Goal: Task Accomplishment & Management: Use online tool/utility

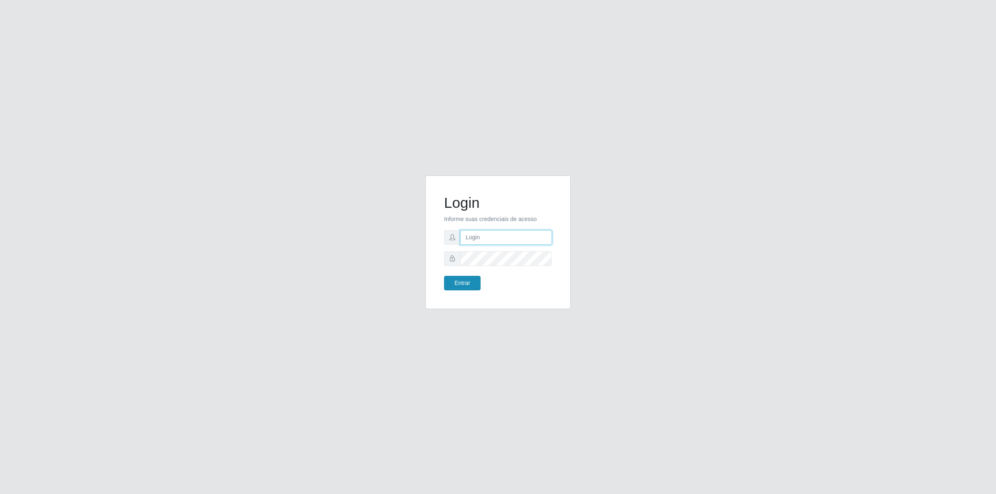
type input "[PERSON_NAME][EMAIL_ADDRESS][DOMAIN_NAME]"
click at [466, 279] on button "Entrar" at bounding box center [462, 283] width 37 height 15
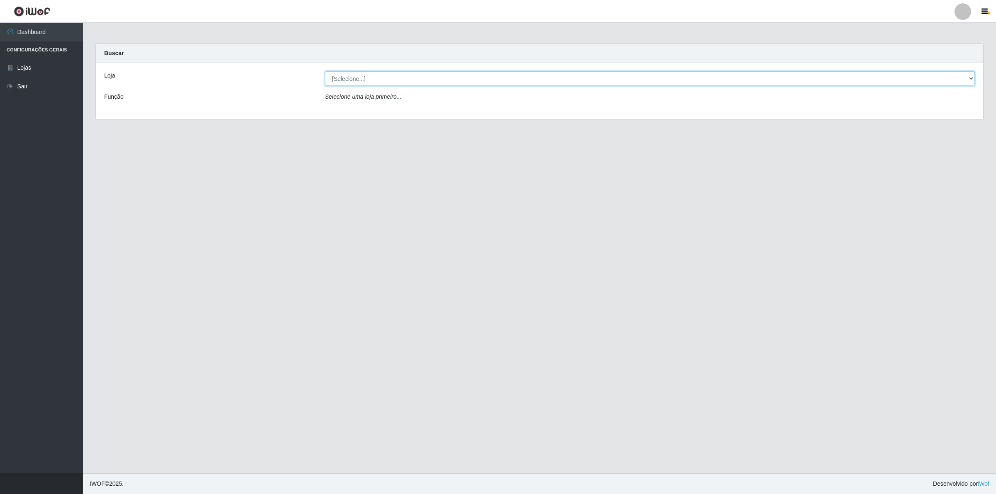
click at [413, 81] on select "[Selecione...] Extrabom - Loja 01 Centro de Distribuição" at bounding box center [650, 78] width 650 height 15
select select "435"
click at [325, 71] on select "[Selecione...] Extrabom - Loja 01 Centro de Distribuição" at bounding box center [650, 78] width 650 height 15
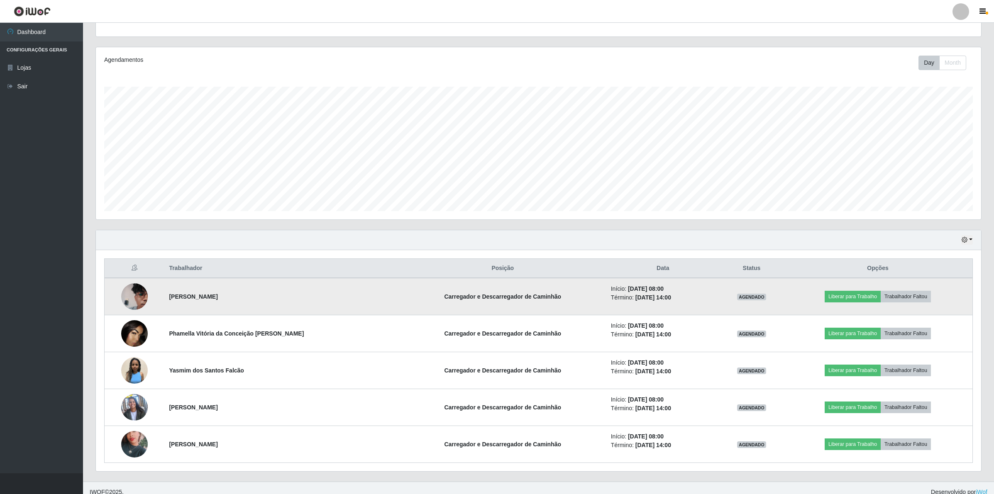
scroll to position [95, 0]
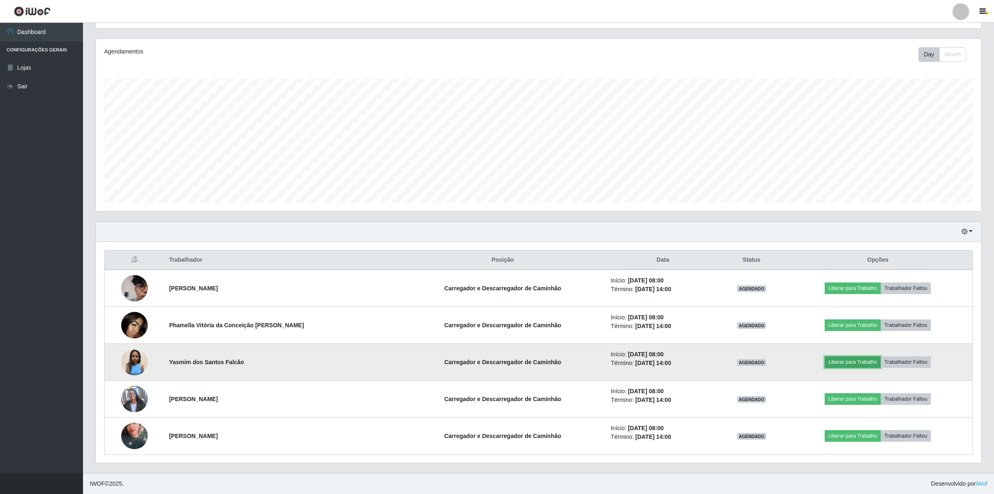
click at [849, 359] on button "Liberar para Trabalho" at bounding box center [853, 362] width 56 height 12
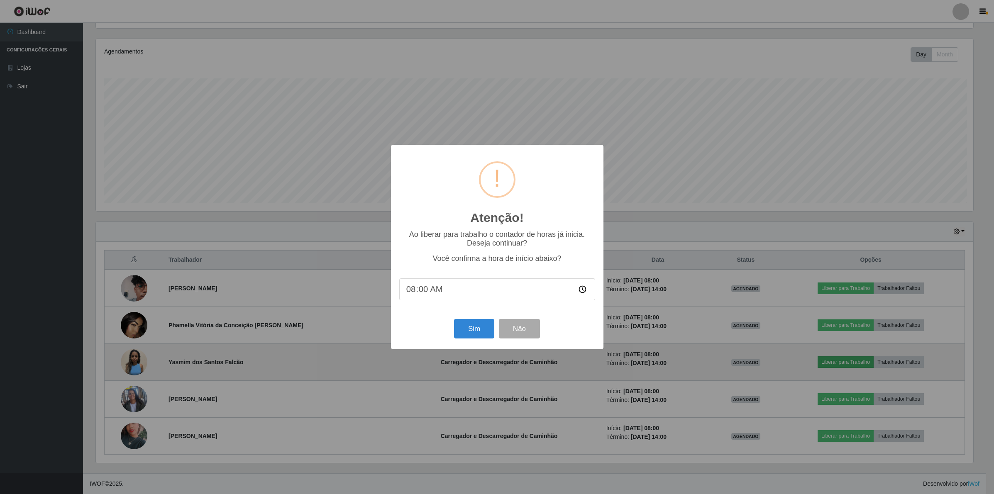
scroll to position [173, 879]
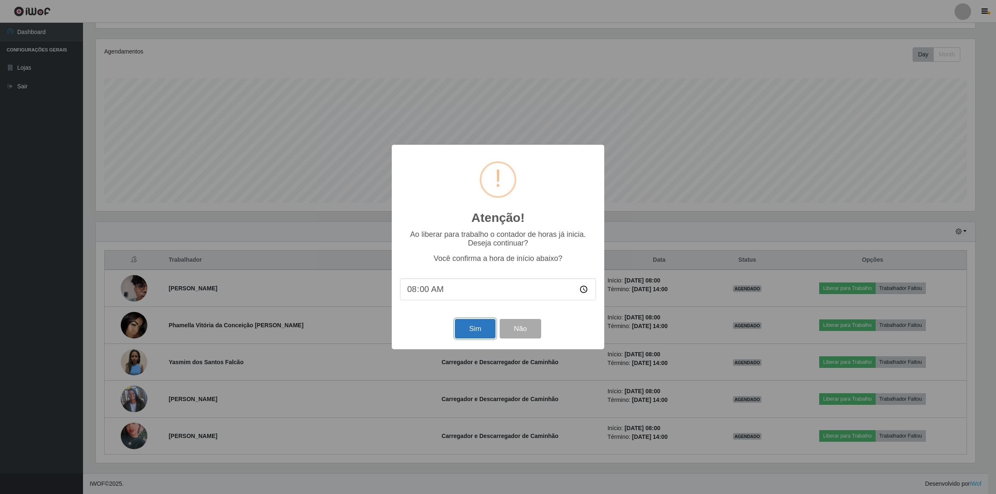
click at [465, 328] on button "Sim" at bounding box center [475, 329] width 40 height 20
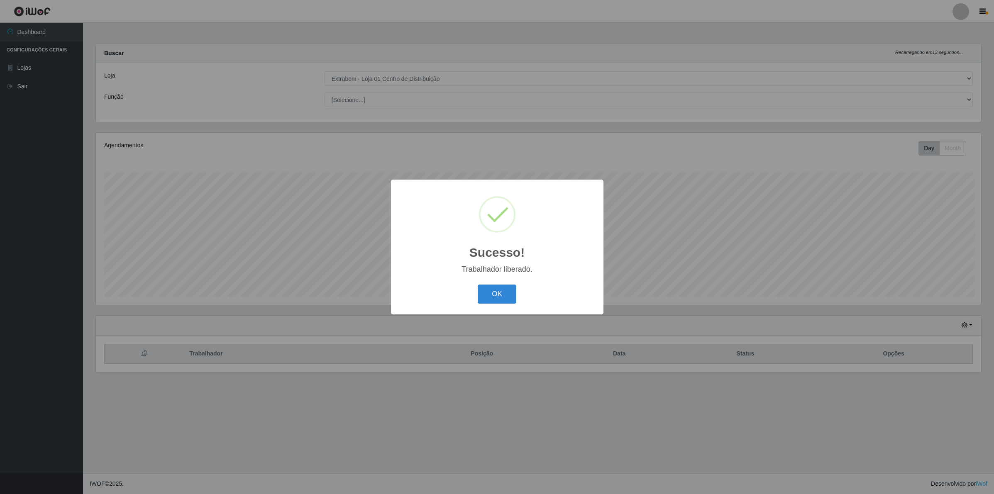
scroll to position [173, 887]
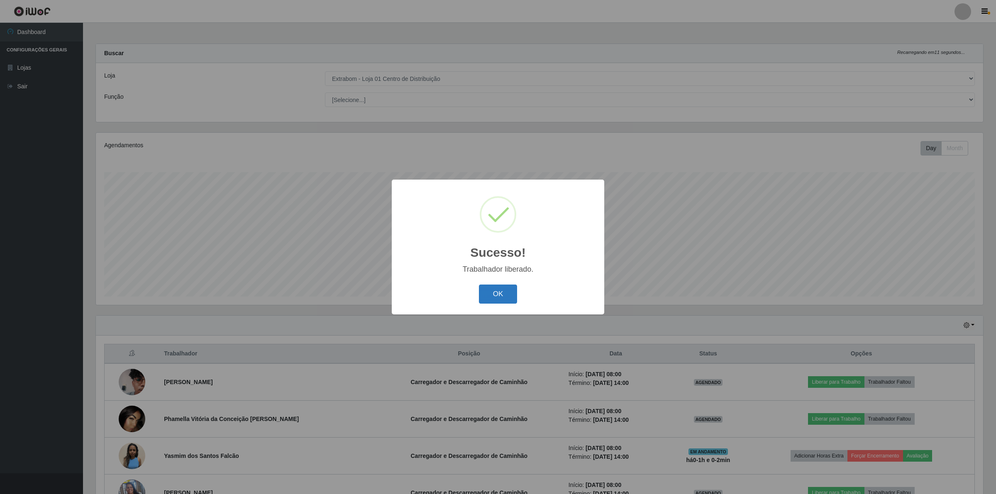
click at [496, 293] on button "OK" at bounding box center [498, 295] width 39 height 20
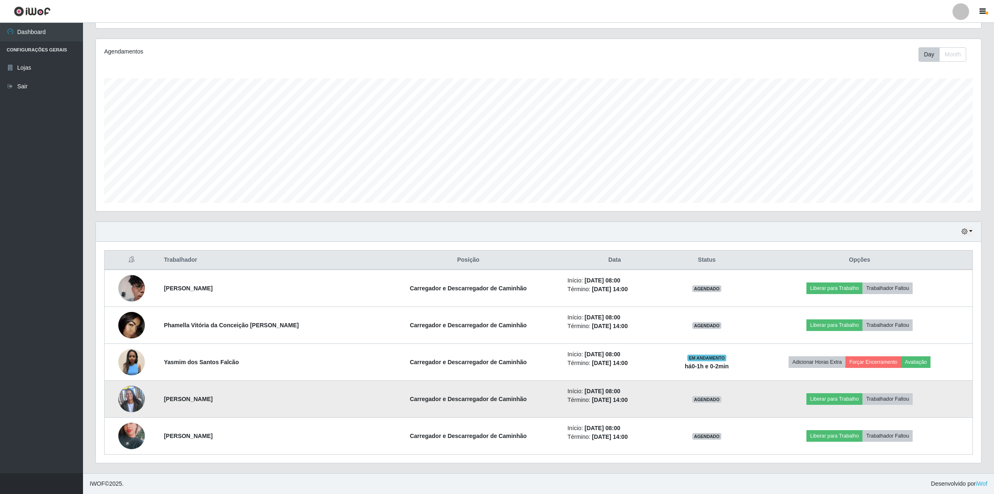
scroll to position [95, 0]
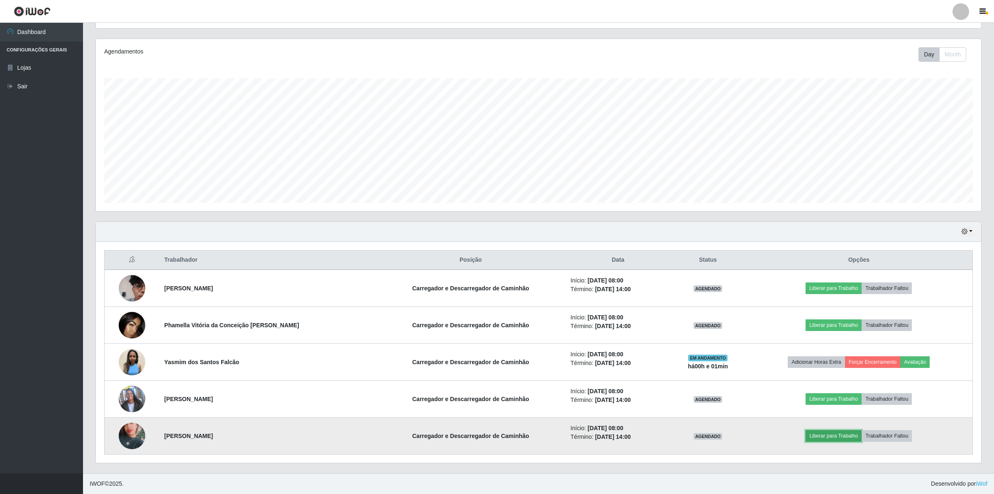
click at [824, 434] on button "Liberar para Trabalho" at bounding box center [834, 436] width 56 height 12
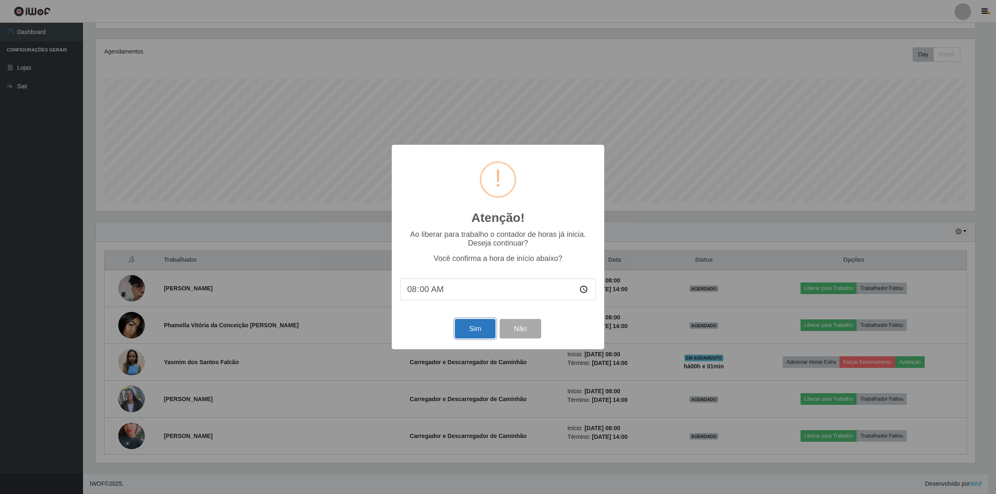
click at [476, 330] on button "Sim" at bounding box center [475, 329] width 40 height 20
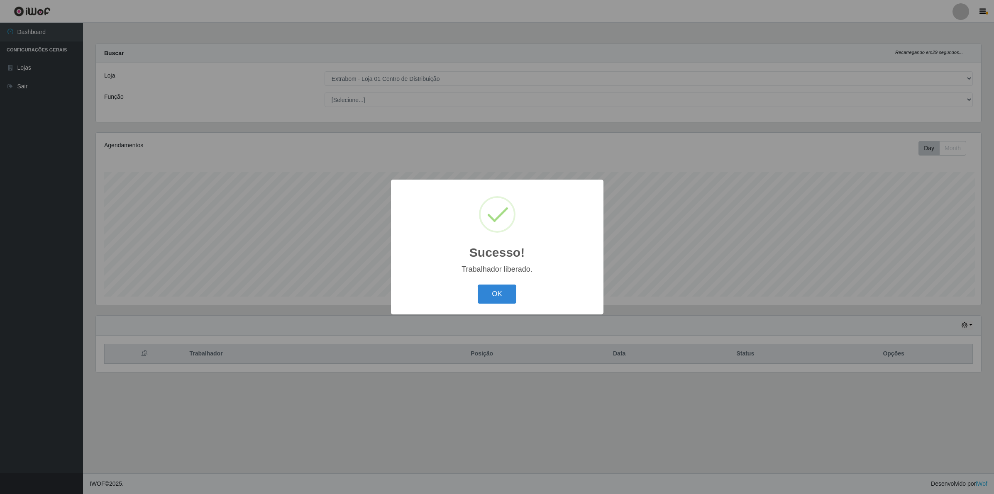
scroll to position [173, 887]
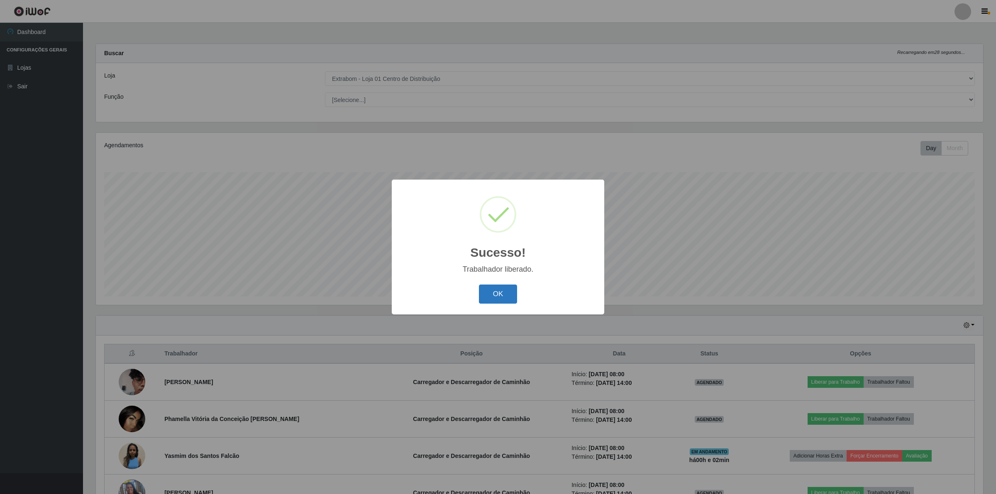
click at [497, 298] on button "OK" at bounding box center [498, 295] width 39 height 20
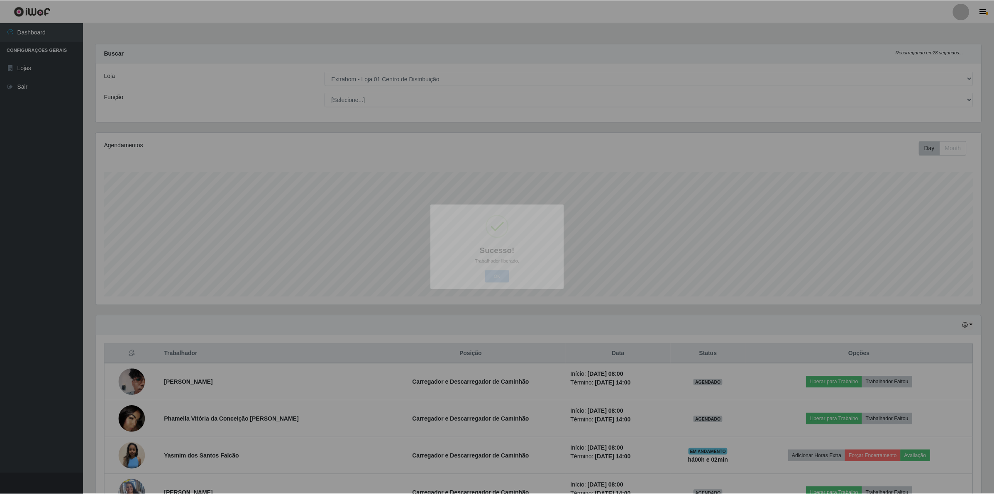
scroll to position [414820, 414107]
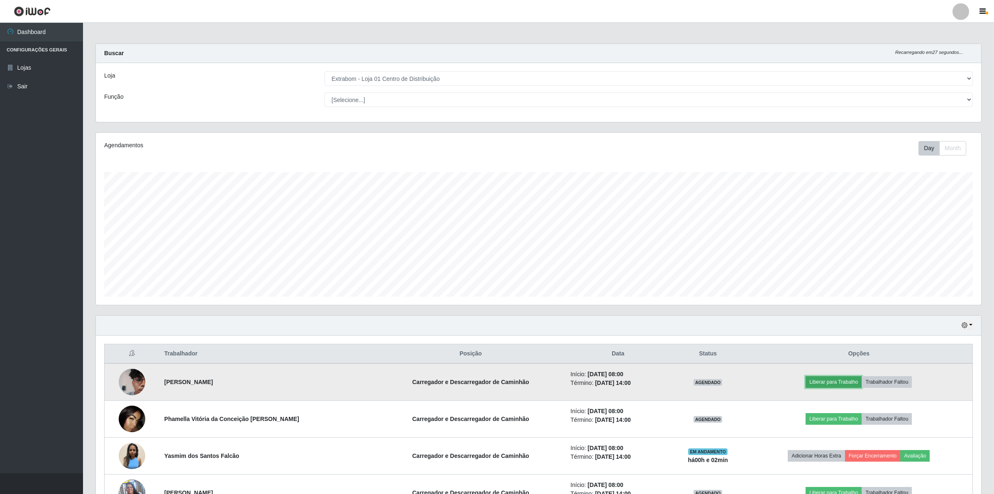
click at [830, 381] on button "Liberar para Trabalho" at bounding box center [834, 382] width 56 height 12
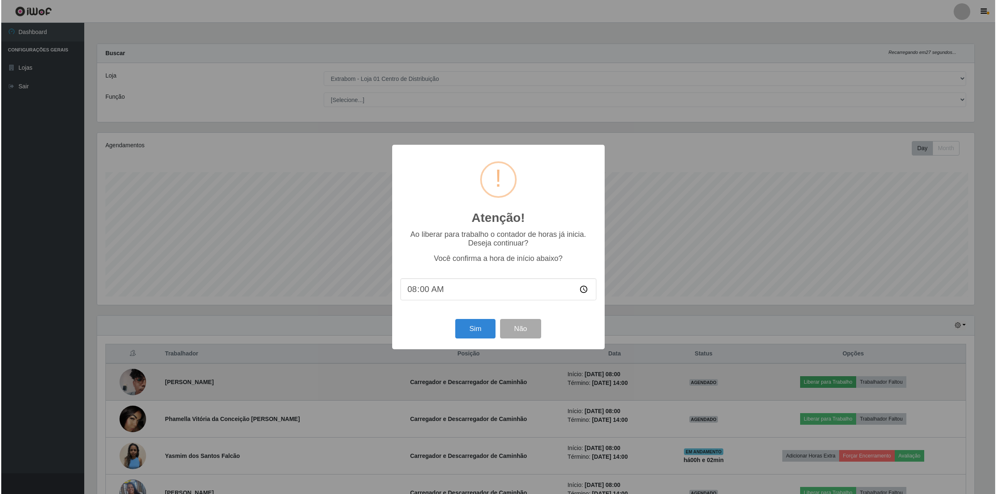
scroll to position [173, 879]
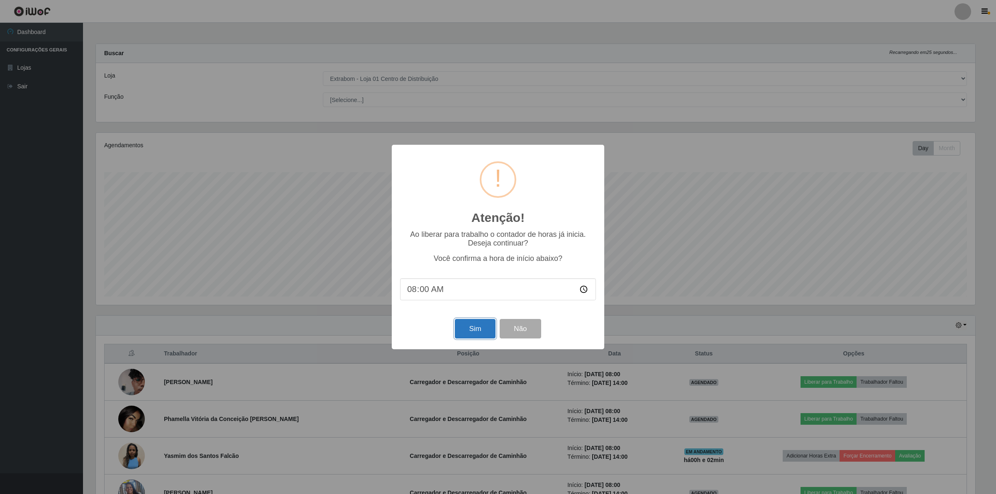
click at [483, 329] on button "Sim" at bounding box center [475, 329] width 40 height 20
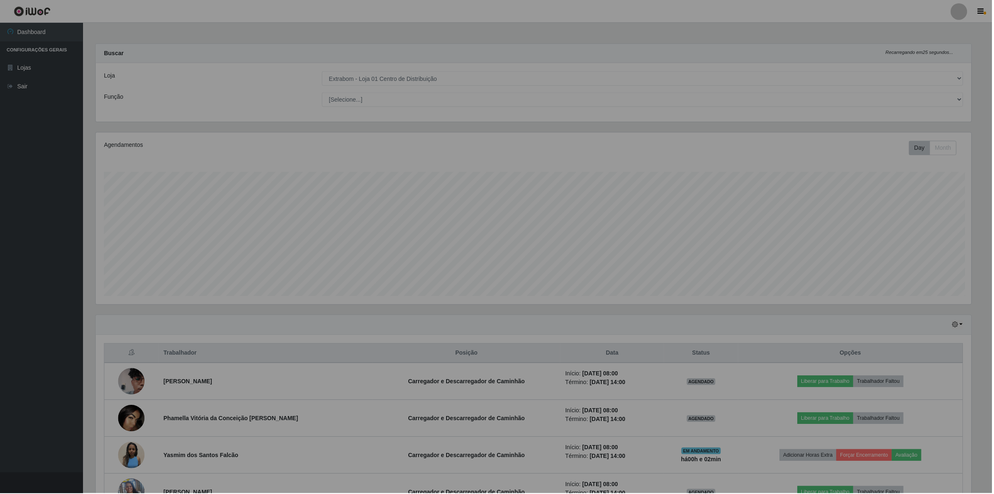
scroll to position [173, 887]
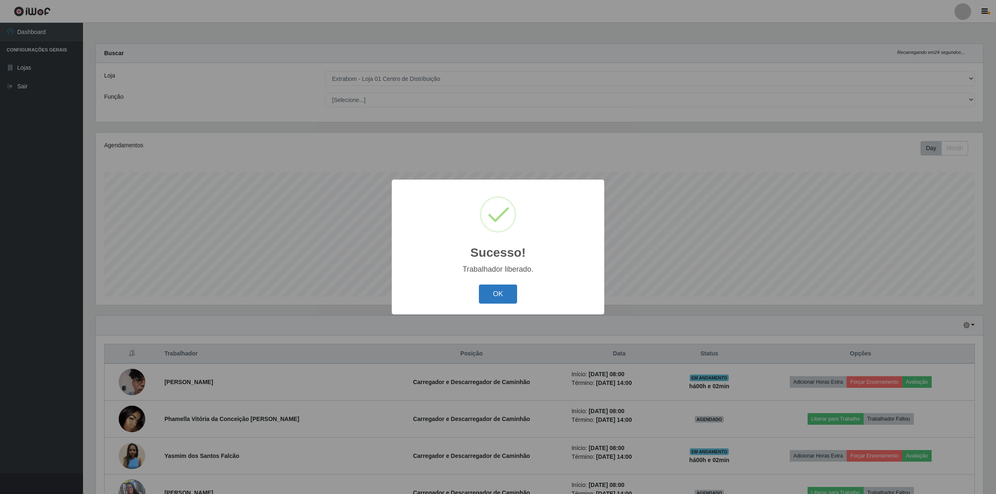
click at [494, 288] on button "OK" at bounding box center [498, 295] width 39 height 20
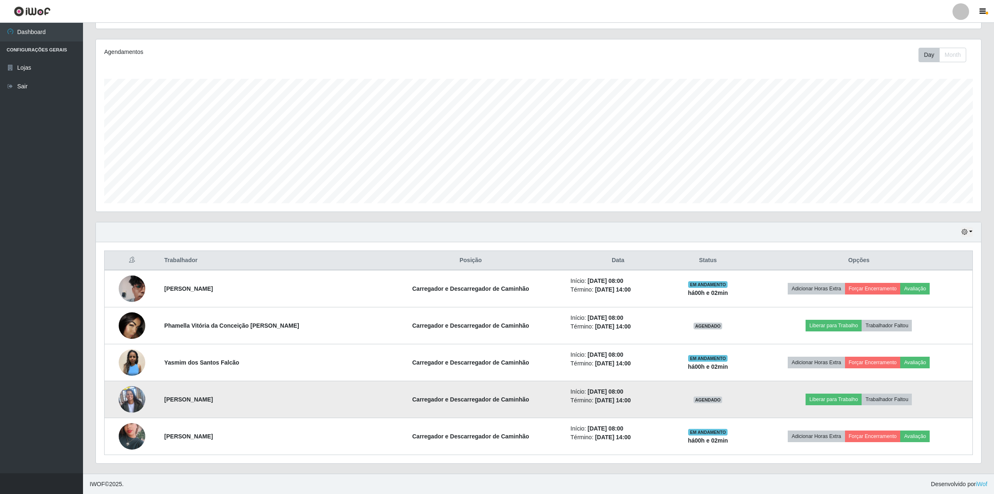
scroll to position [95, 0]
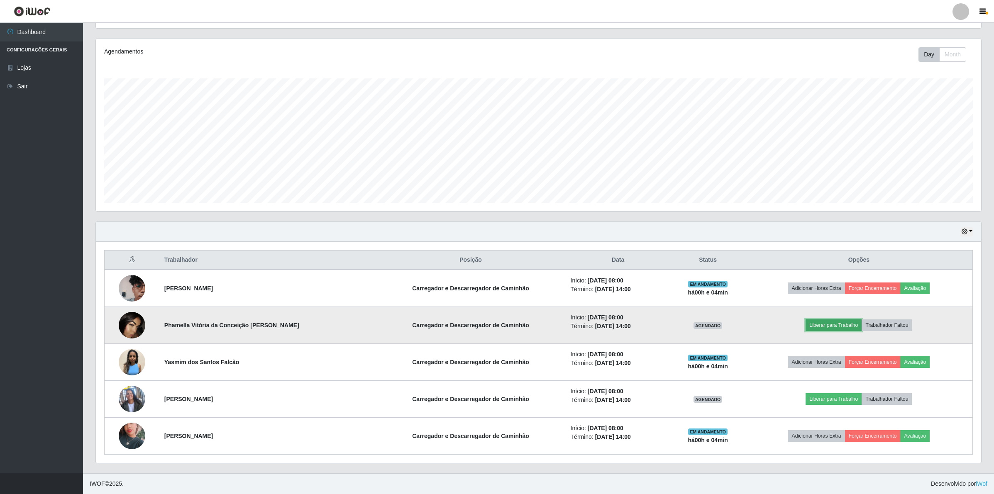
click at [832, 325] on button "Liberar para Trabalho" at bounding box center [834, 326] width 56 height 12
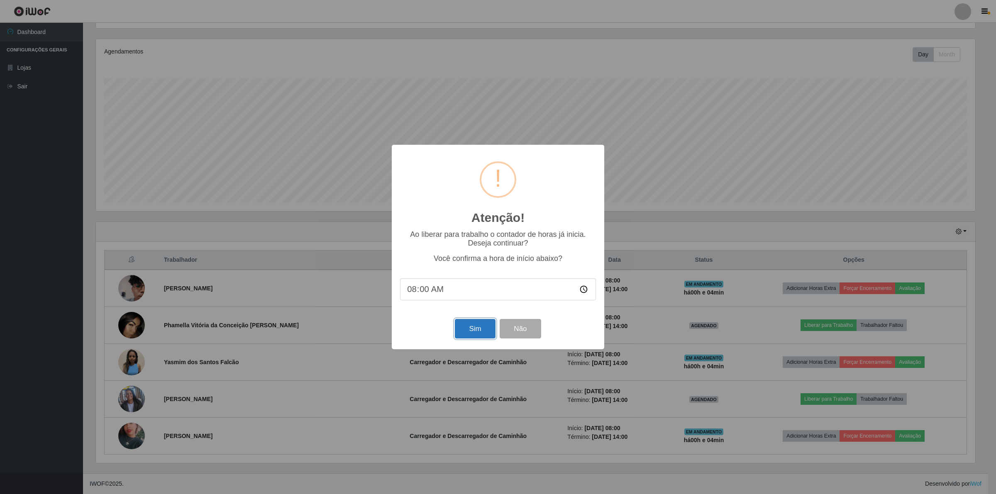
click at [461, 330] on button "Sim" at bounding box center [475, 329] width 40 height 20
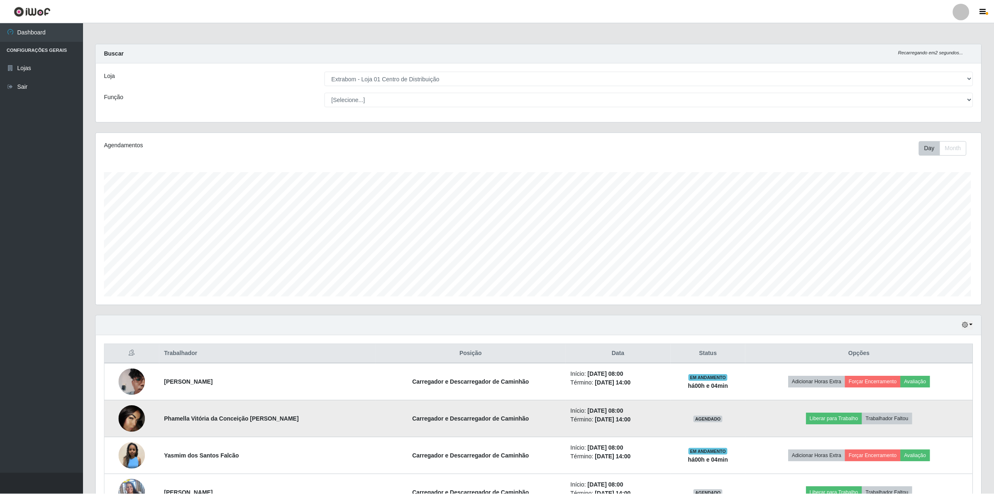
scroll to position [173, 887]
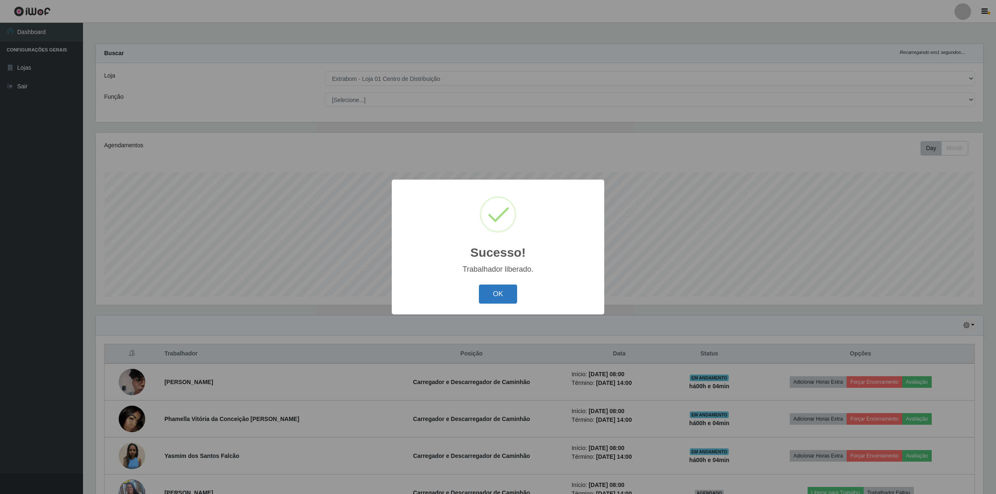
click at [492, 293] on button "OK" at bounding box center [498, 295] width 39 height 20
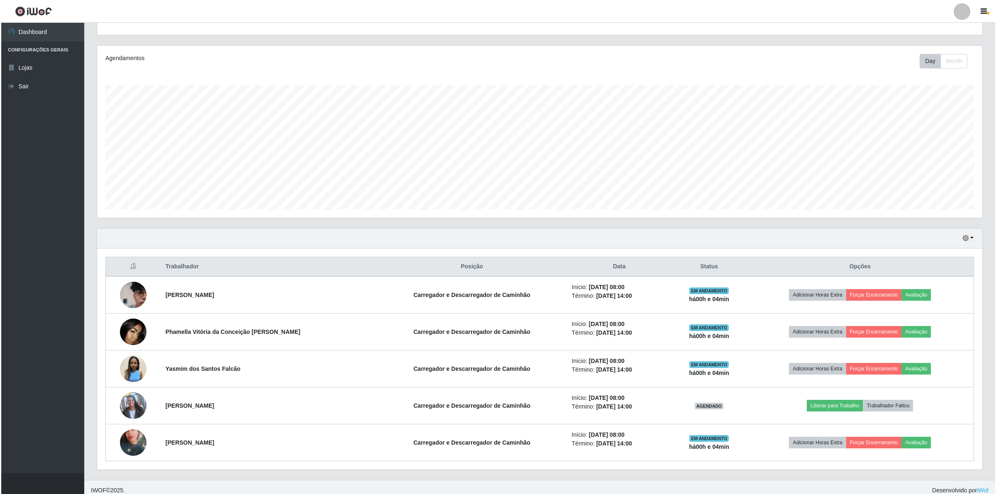
scroll to position [95, 0]
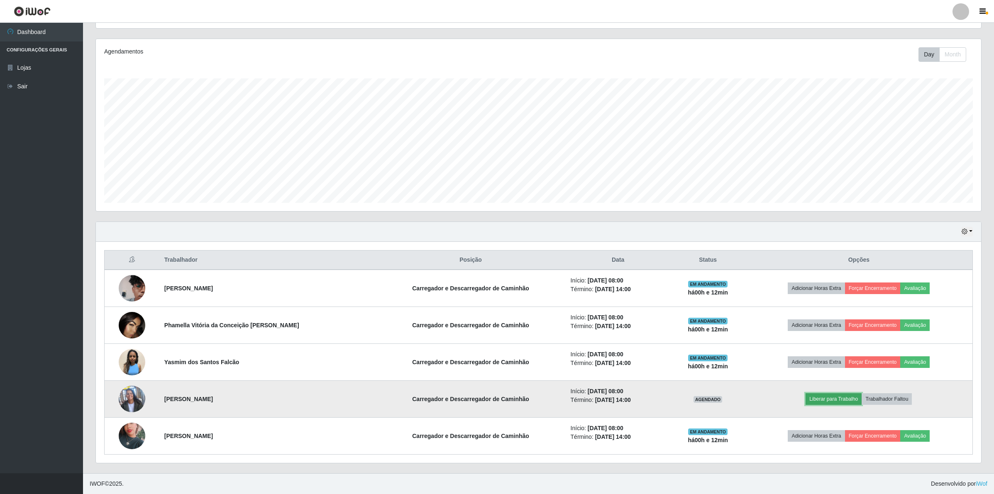
click at [827, 403] on button "Liberar para Trabalho" at bounding box center [834, 399] width 56 height 12
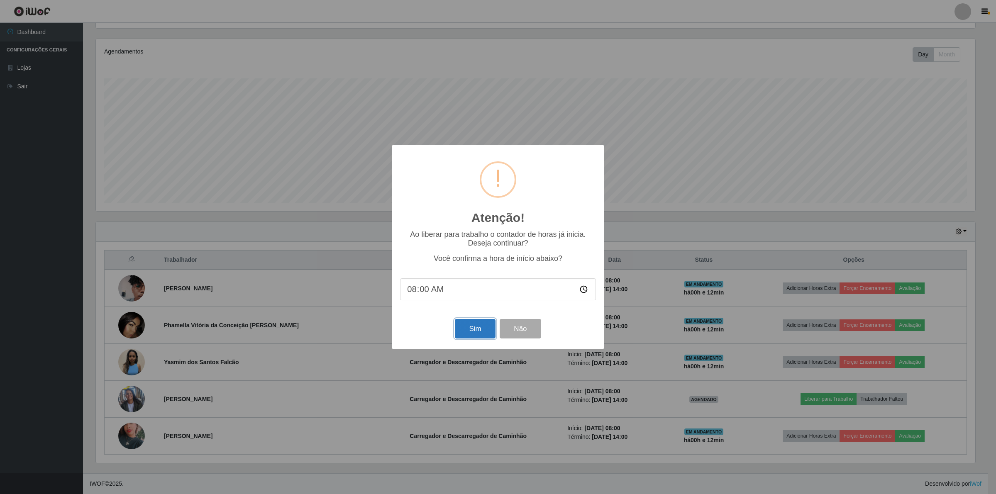
click at [478, 335] on button "Sim" at bounding box center [475, 329] width 40 height 20
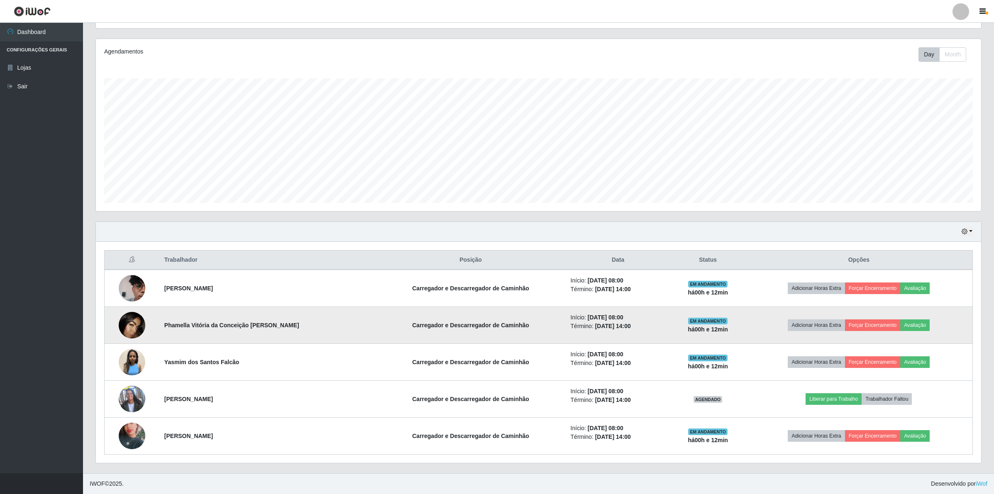
scroll to position [173, 887]
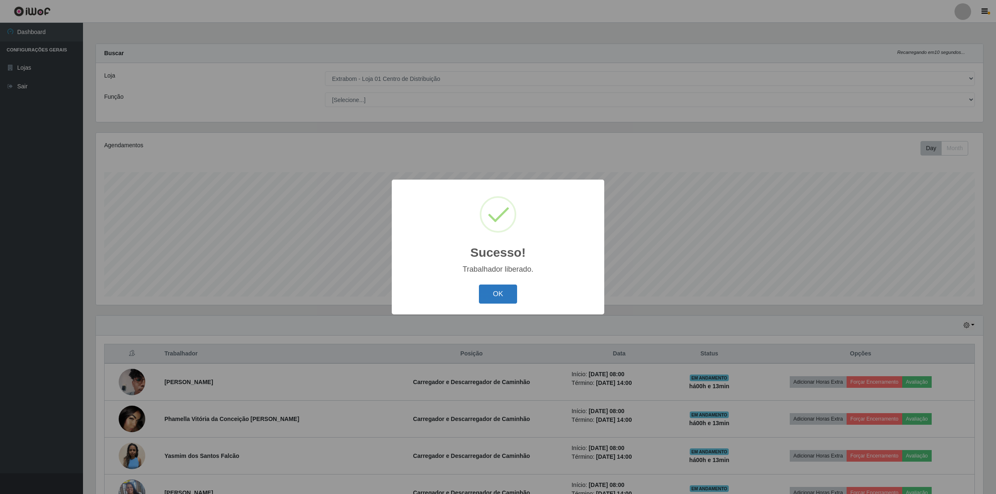
click at [496, 288] on button "OK" at bounding box center [498, 295] width 39 height 20
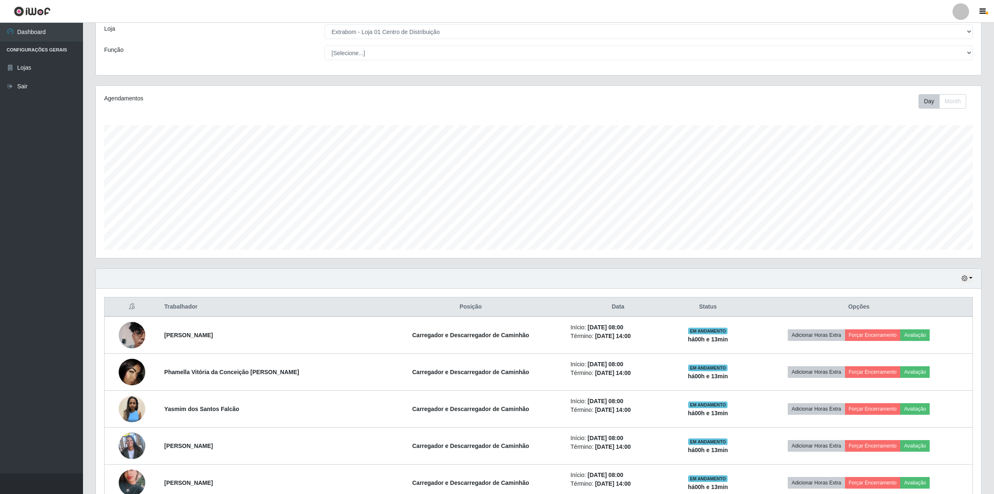
scroll to position [95, 0]
